Goal: Task Accomplishment & Management: Use online tool/utility

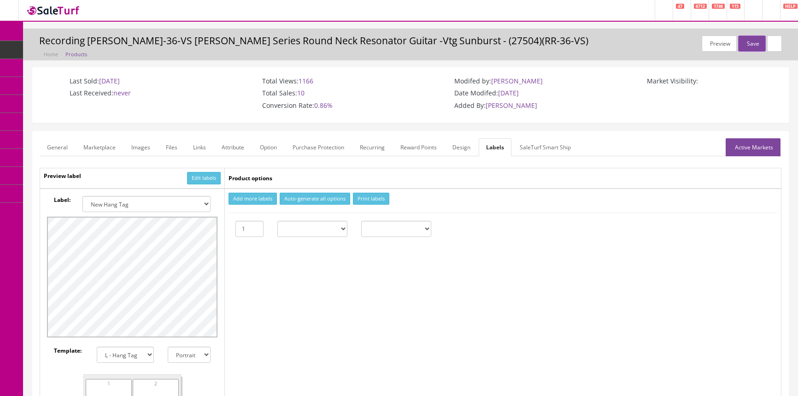
select select "16"
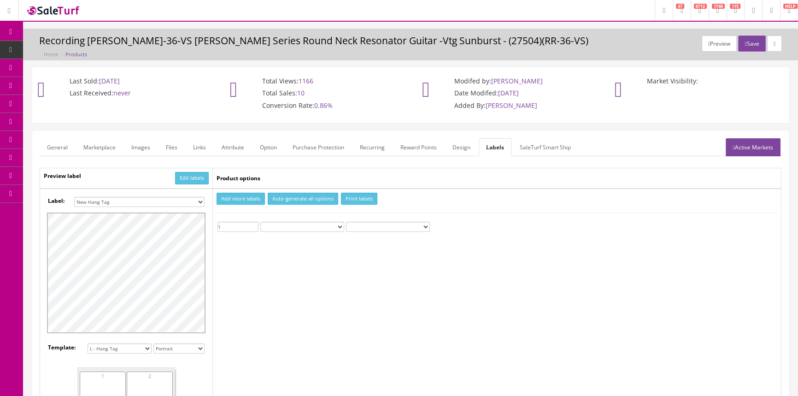
click at [70, 49] on span "Products" at bounding box center [70, 50] width 23 height 8
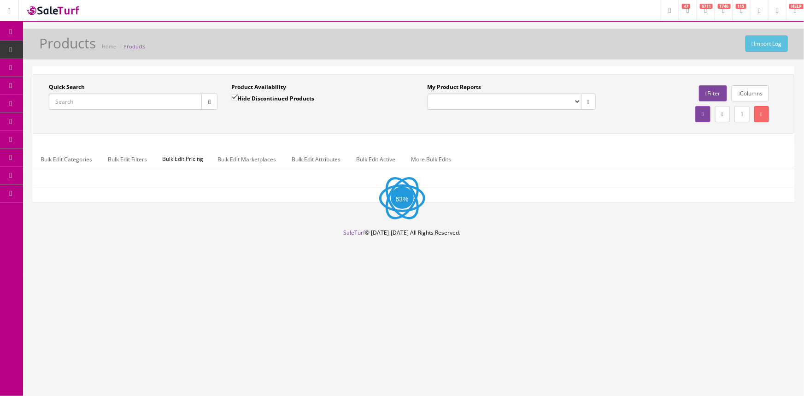
click at [148, 103] on input "Quick Search" at bounding box center [125, 102] width 153 height 16
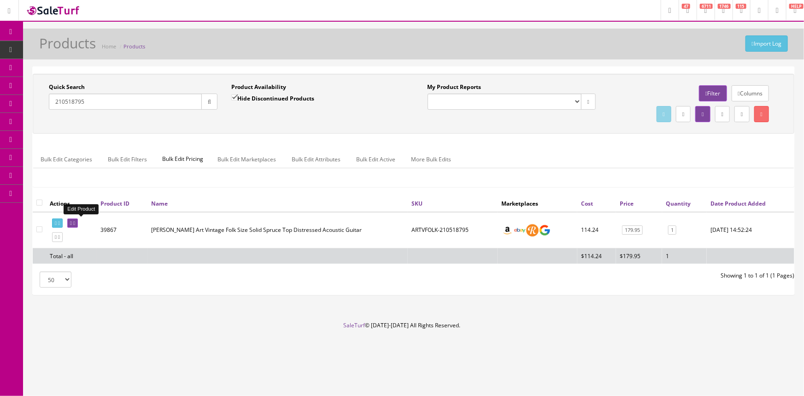
type input "210518795"
click at [72, 221] on icon at bounding box center [71, 223] width 2 height 5
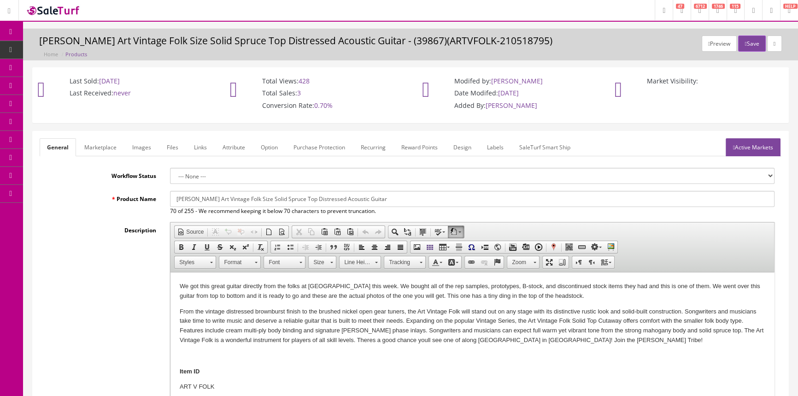
click at [496, 146] on link "Labels" at bounding box center [495, 147] width 31 height 18
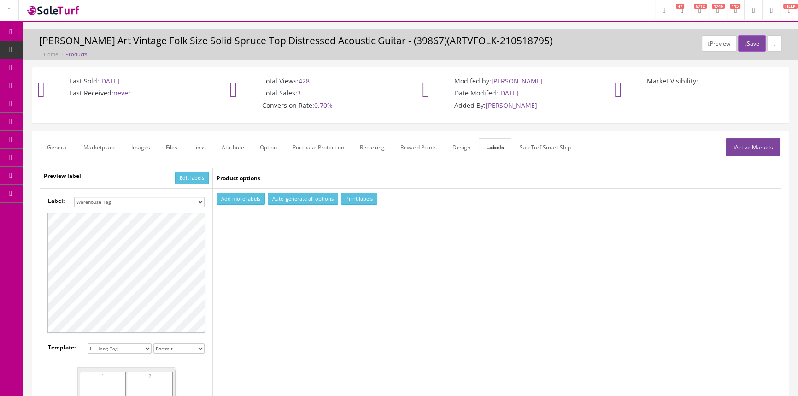
click at [193, 198] on select "Small Label 2 x 1 Label Shoe label 100 barcodes Dymo Label 2 X 1 Sticker Labels…" at bounding box center [139, 202] width 130 height 10
select select "16"
click at [74, 197] on select "Small Label 2 x 1 Label Shoe label 100 barcodes Dymo Label 2 X 1 Sticker Labels…" at bounding box center [139, 202] width 130 height 10
drag, startPoint x: 243, startPoint y: 198, endPoint x: 245, endPoint y: 216, distance: 18.1
click at [243, 198] on button "Add more labels" at bounding box center [241, 199] width 48 height 12
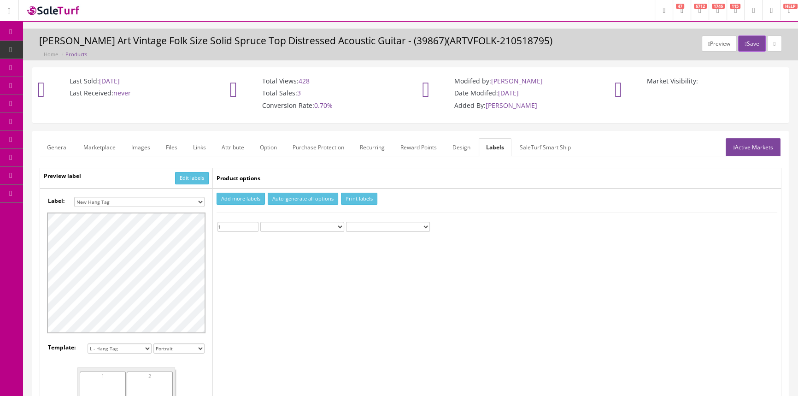
type input "1"
click at [254, 223] on input "1" at bounding box center [238, 227] width 41 height 10
click at [350, 198] on button "Print labels" at bounding box center [359, 199] width 36 height 12
click at [69, 46] on span "Products" at bounding box center [70, 50] width 23 height 8
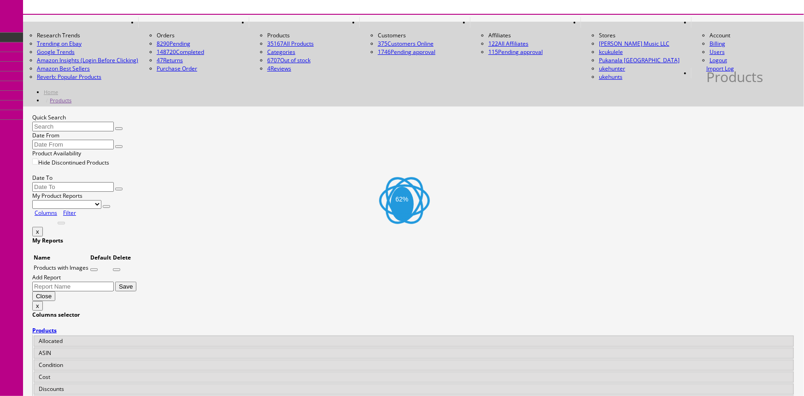
drag, startPoint x: 147, startPoint y: 100, endPoint x: 162, endPoint y: 88, distance: 19.4
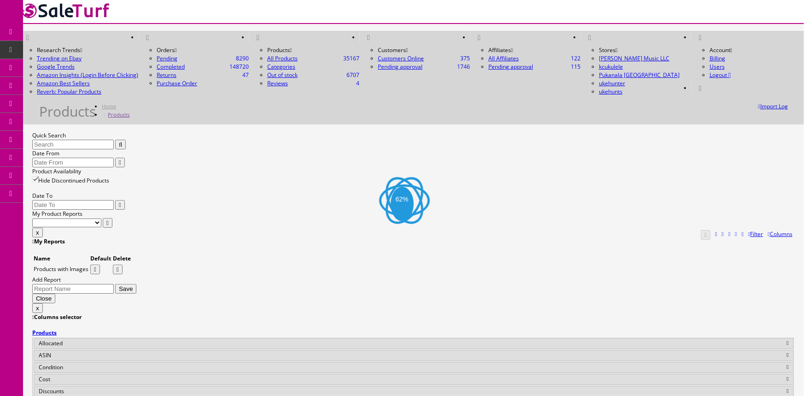
click at [114, 140] on input "Quick Search" at bounding box center [73, 145] width 82 height 10
type input "sw14098427"
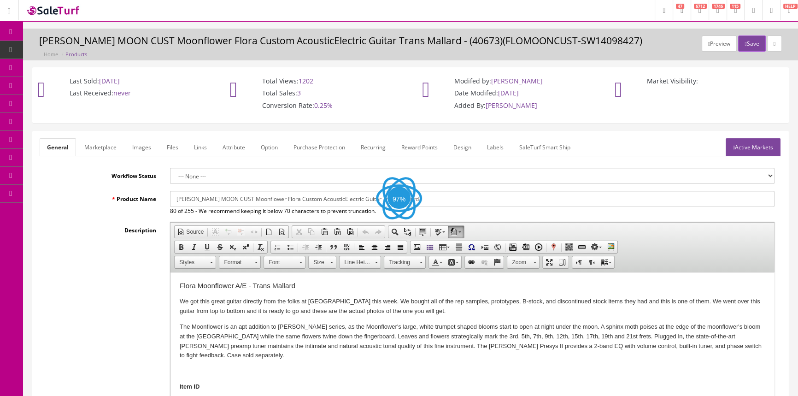
click at [493, 144] on link "Labels" at bounding box center [495, 147] width 31 height 18
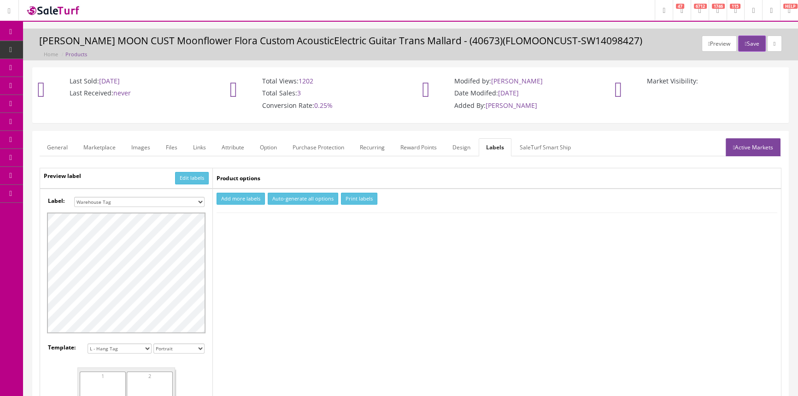
click at [143, 200] on select "Small Label 2 x 1 Label Shoe label 100 barcodes Dymo Label 2 X 1 Sticker Labels…" at bounding box center [139, 202] width 130 height 10
select select "16"
click at [74, 197] on select "Small Label 2 x 1 Label Shoe label 100 barcodes Dymo Label 2 X 1 Sticker Labels…" at bounding box center [139, 202] width 130 height 10
click at [244, 197] on button "Add more labels" at bounding box center [241, 199] width 48 height 12
type input "1"
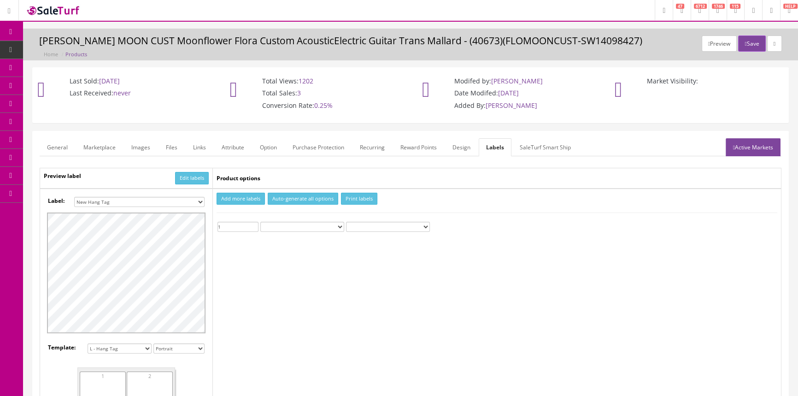
click at [254, 223] on input "1" at bounding box center [238, 227] width 41 height 10
click at [347, 194] on button "Print labels" at bounding box center [359, 199] width 36 height 12
click at [67, 47] on span "Products" at bounding box center [70, 50] width 23 height 8
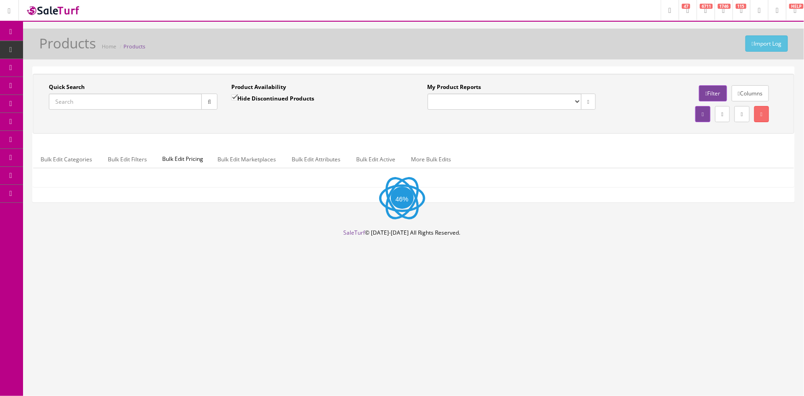
click at [180, 101] on input "Quick Search" at bounding box center [125, 102] width 153 height 16
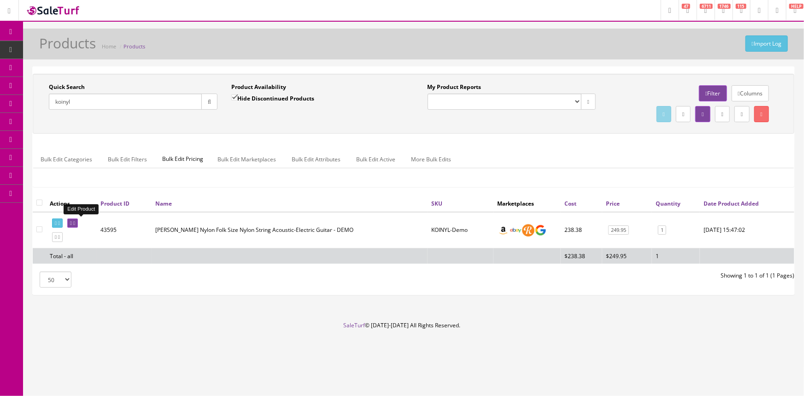
type input "koinyl"
click at [72, 223] on icon at bounding box center [71, 223] width 2 height 5
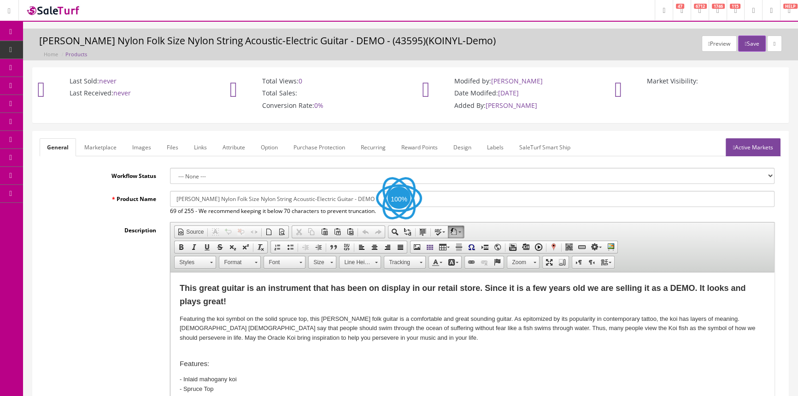
click at [493, 145] on link "Labels" at bounding box center [495, 147] width 31 height 18
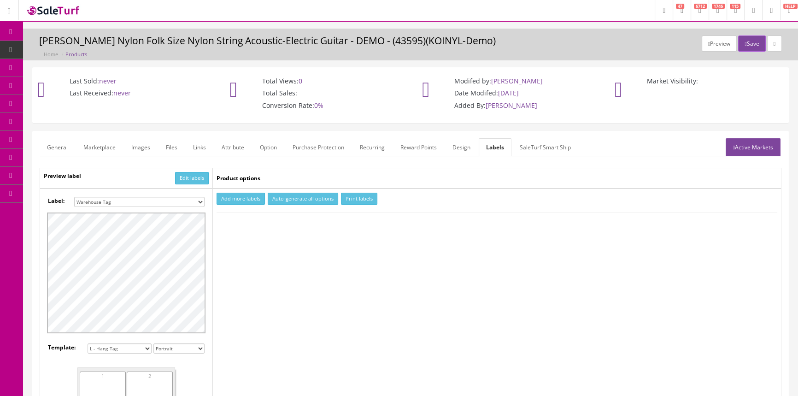
click at [190, 201] on select "Small Label 2 x 1 Label Shoe label 100 barcodes Dymo Label 2 X 1 Sticker Labels…" at bounding box center [139, 202] width 130 height 10
select select "16"
click at [74, 197] on select "Small Label 2 x 1 Label Shoe label 100 barcodes Dymo Label 2 X 1 Sticker Labels…" at bounding box center [139, 202] width 130 height 10
click at [225, 196] on button "Add more labels" at bounding box center [241, 199] width 48 height 12
type input "1"
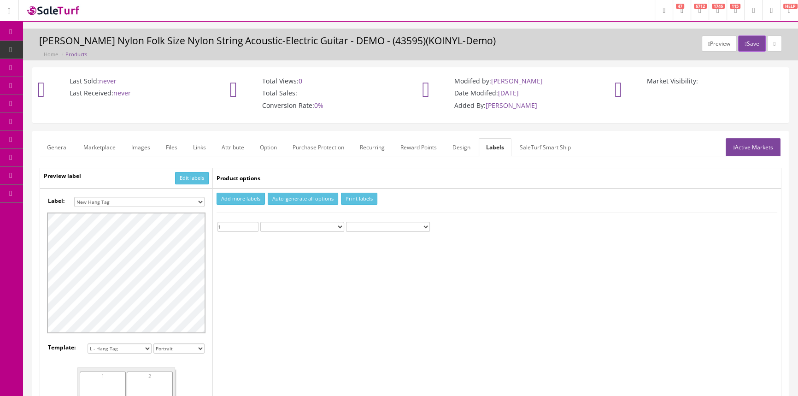
click at [254, 224] on input "1" at bounding box center [238, 227] width 41 height 10
click at [352, 197] on button "Print labels" at bounding box center [359, 199] width 36 height 12
